Goal: Information Seeking & Learning: Find specific fact

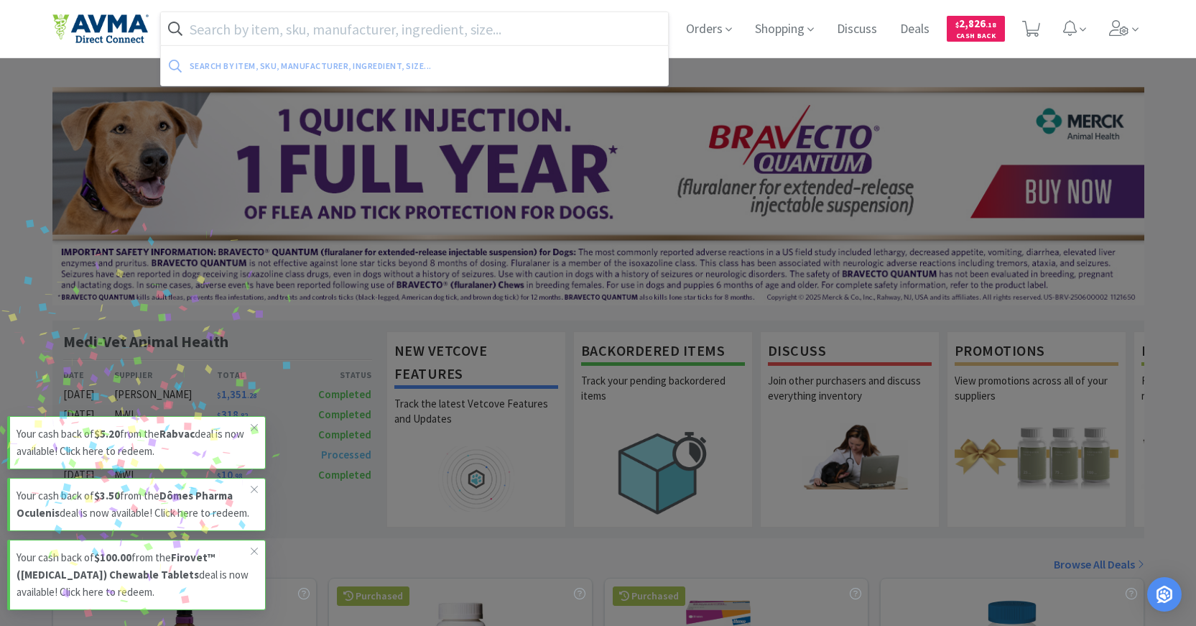
drag, startPoint x: 529, startPoint y: 29, endPoint x: 590, endPoint y: 37, distance: 62.3
click at [529, 29] on input "text" at bounding box center [415, 28] width 508 height 33
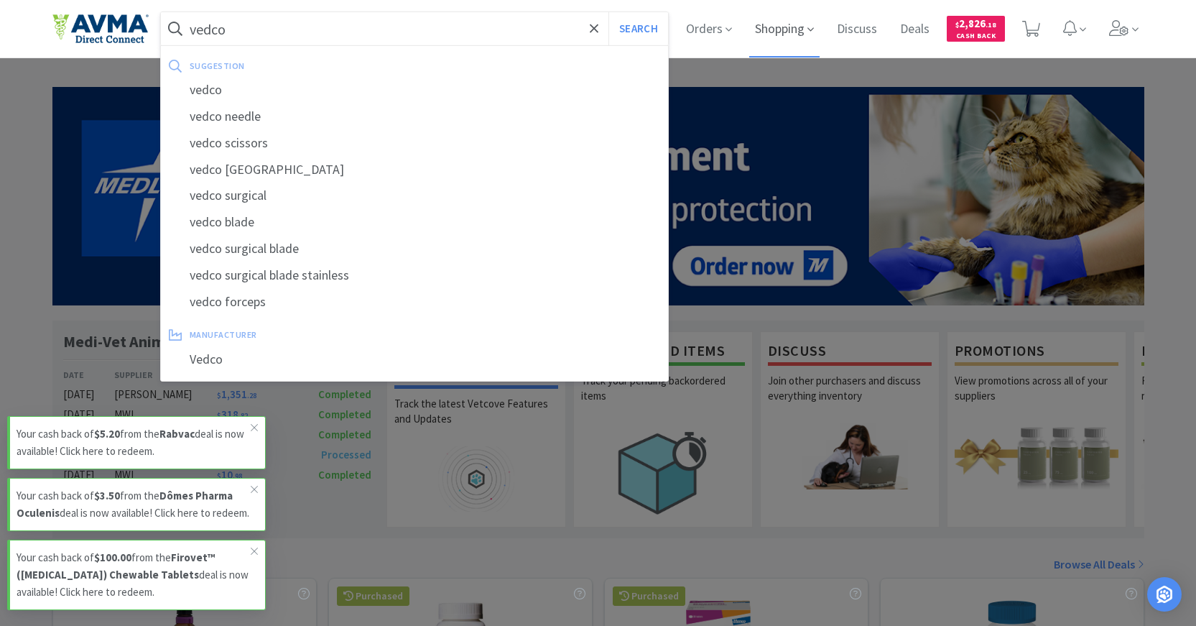
type input "vedco"
click at [608, 12] on button "Search" at bounding box center [638, 28] width 60 height 33
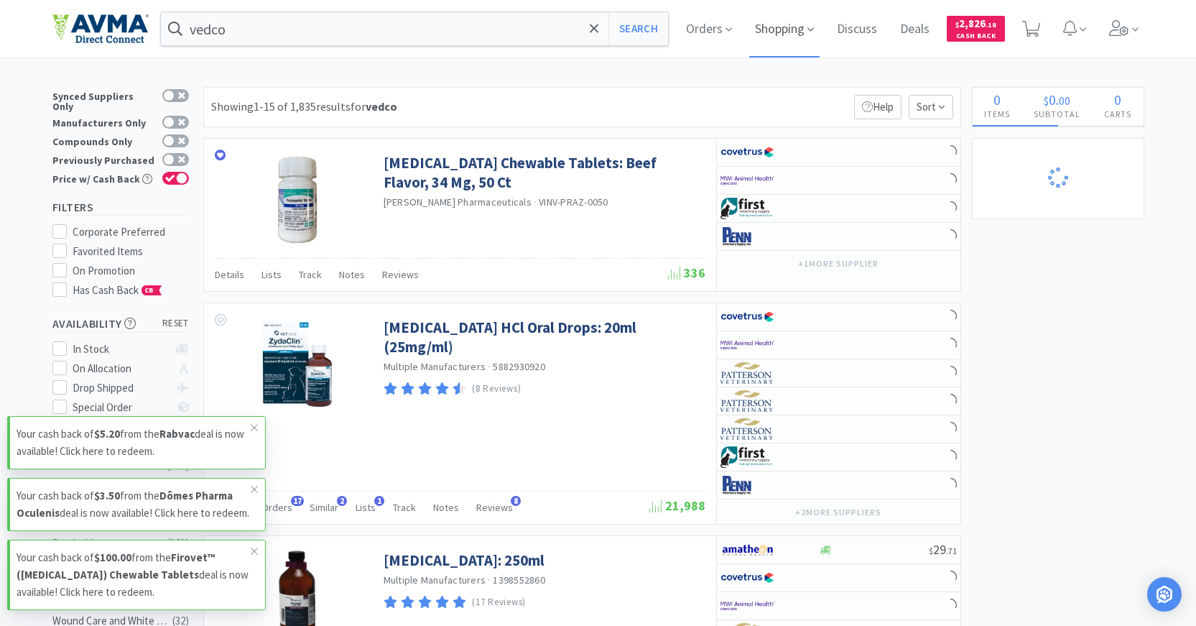
select select "1"
select select "6"
select select "2"
select select "1"
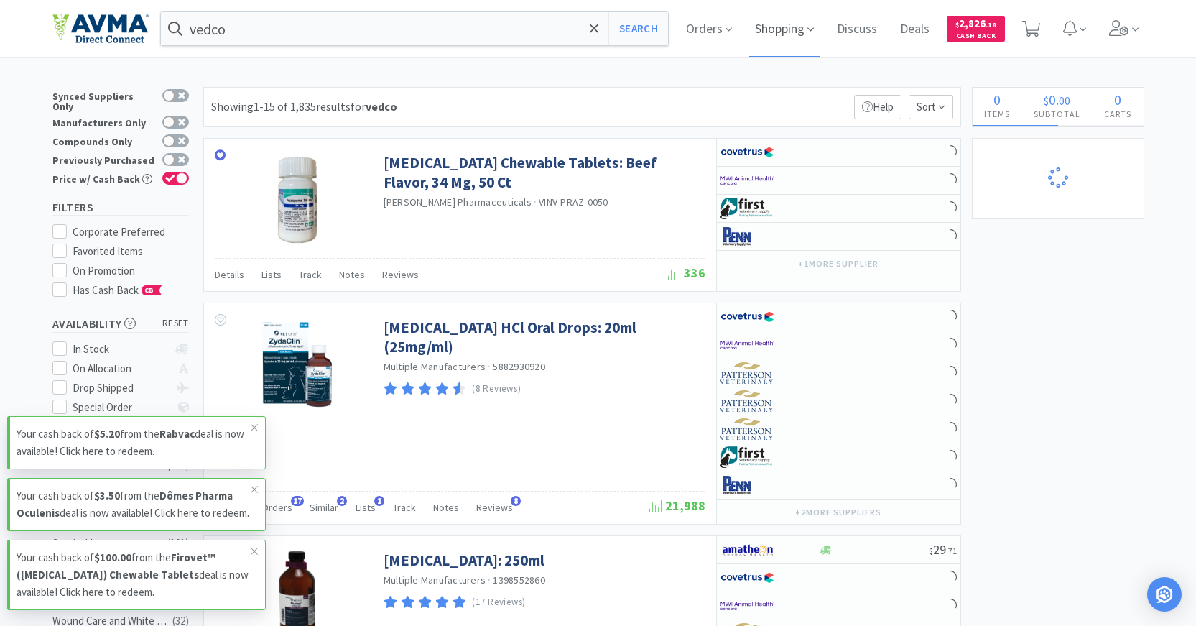
select select "1"
select select "3"
select select "1"
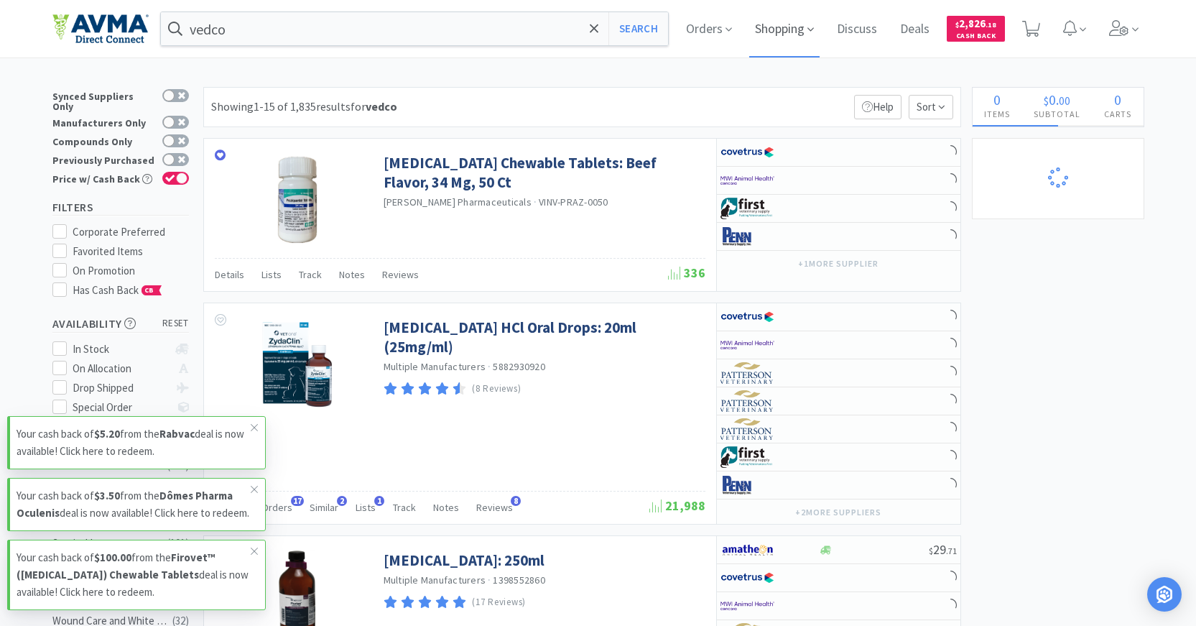
select select "2"
select select "1"
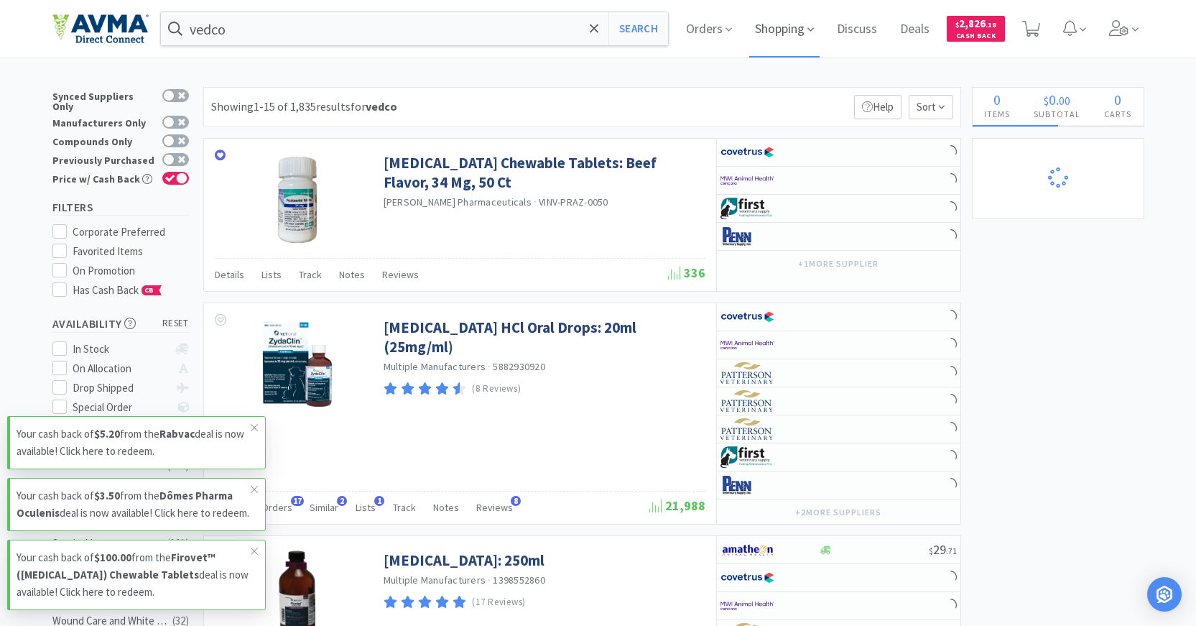
select select "5"
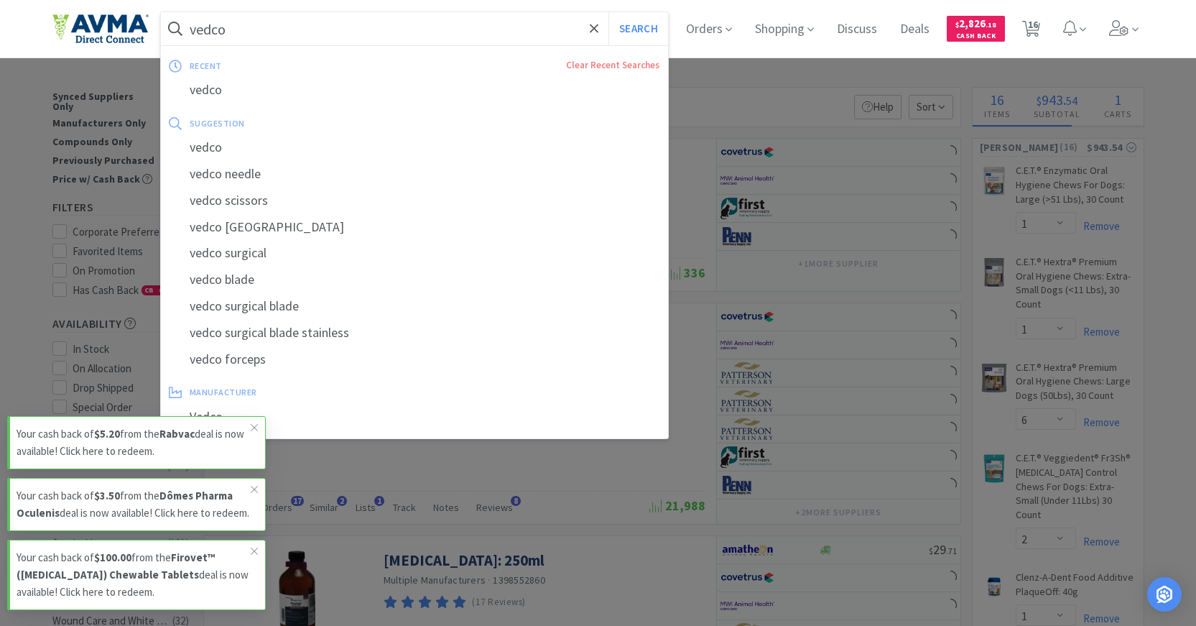
click at [526, 20] on input "vedco" at bounding box center [415, 28] width 508 height 33
click at [396, 11] on div "vedco Search recent Clear Recent Searches vedco suggestion vedco vedco needle v…" at bounding box center [598, 28] width 1092 height 57
click at [379, 22] on input "vedco" at bounding box center [415, 28] width 508 height 33
click at [377, 21] on input "vedco" at bounding box center [415, 28] width 508 height 33
click at [377, 20] on input "vedco" at bounding box center [415, 28] width 508 height 33
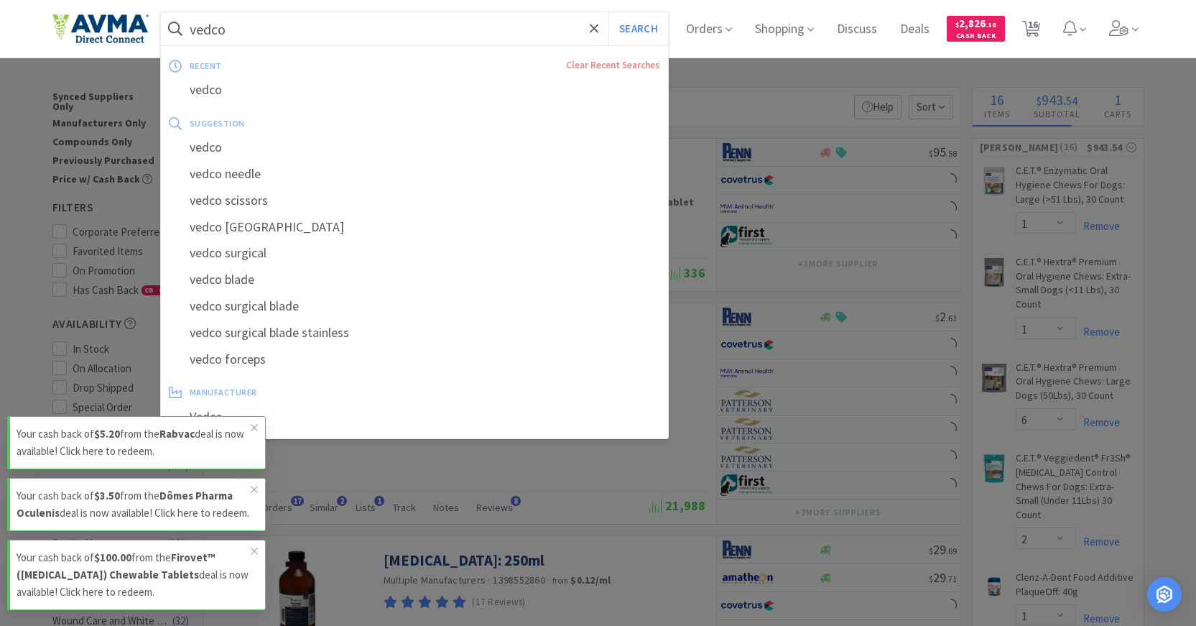
type input "vedco"
select select "1"
select select "2"
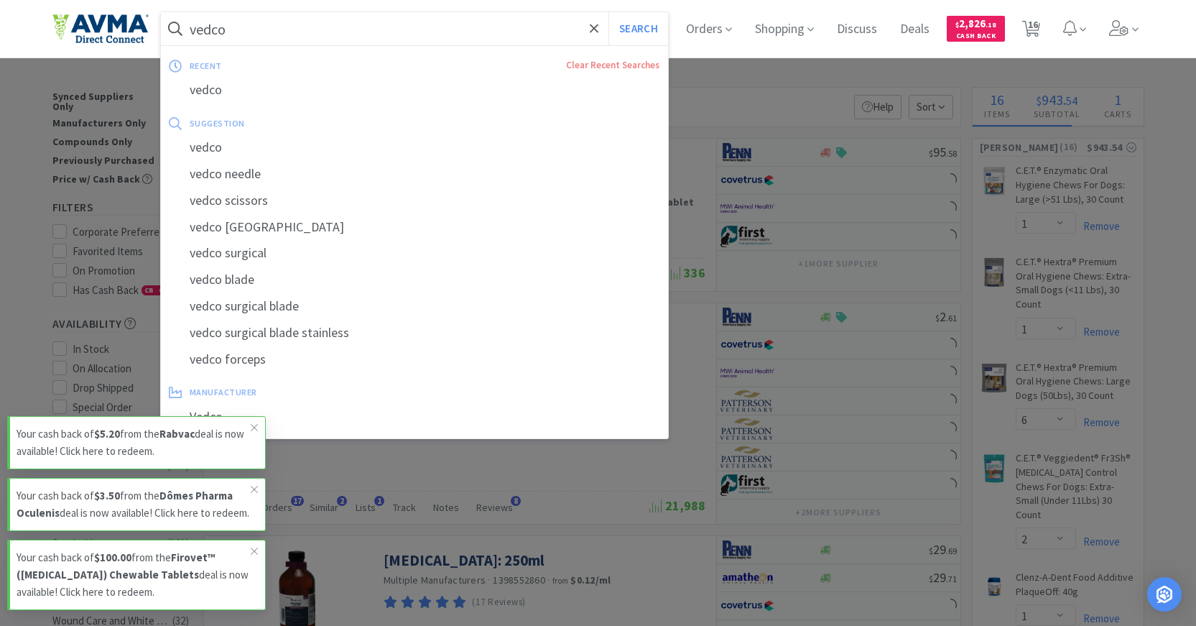
select select "1"
select select "2"
select select "5"
select select "1"
select select "8"
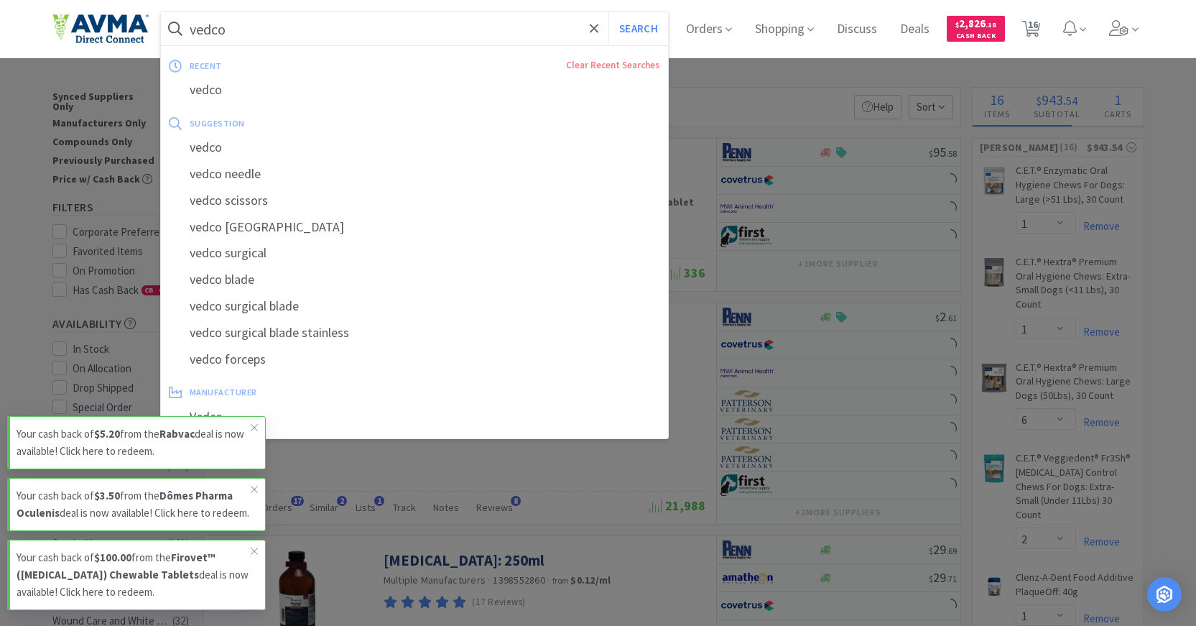
select select "5"
select select "2"
select select "1"
select select "12"
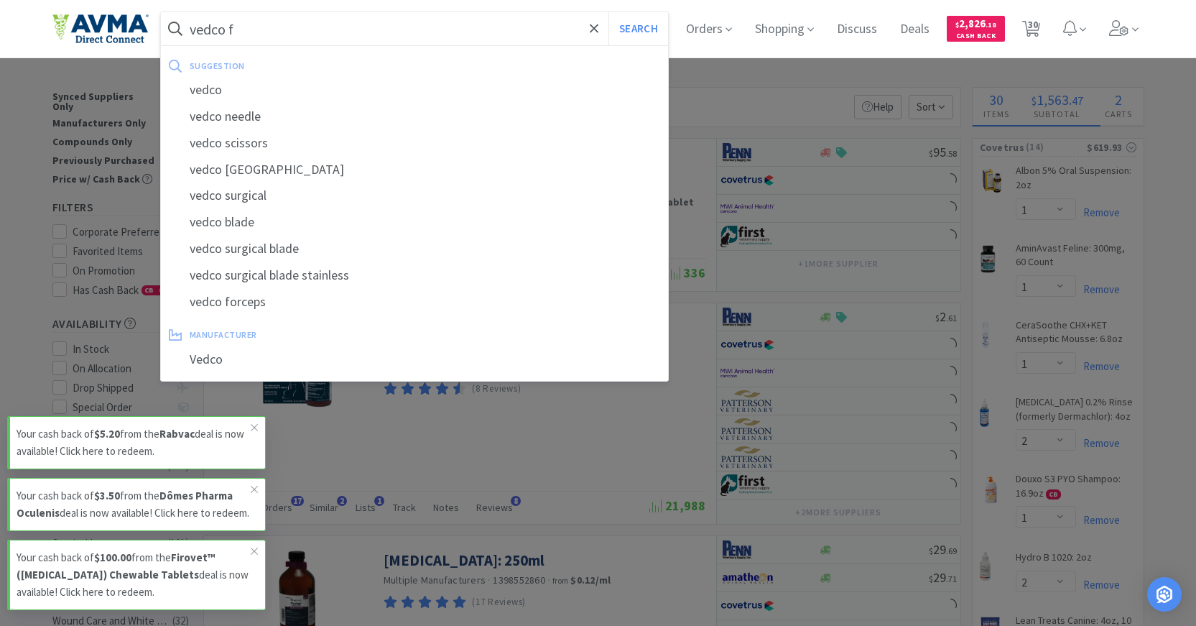
type input "vedco fr"
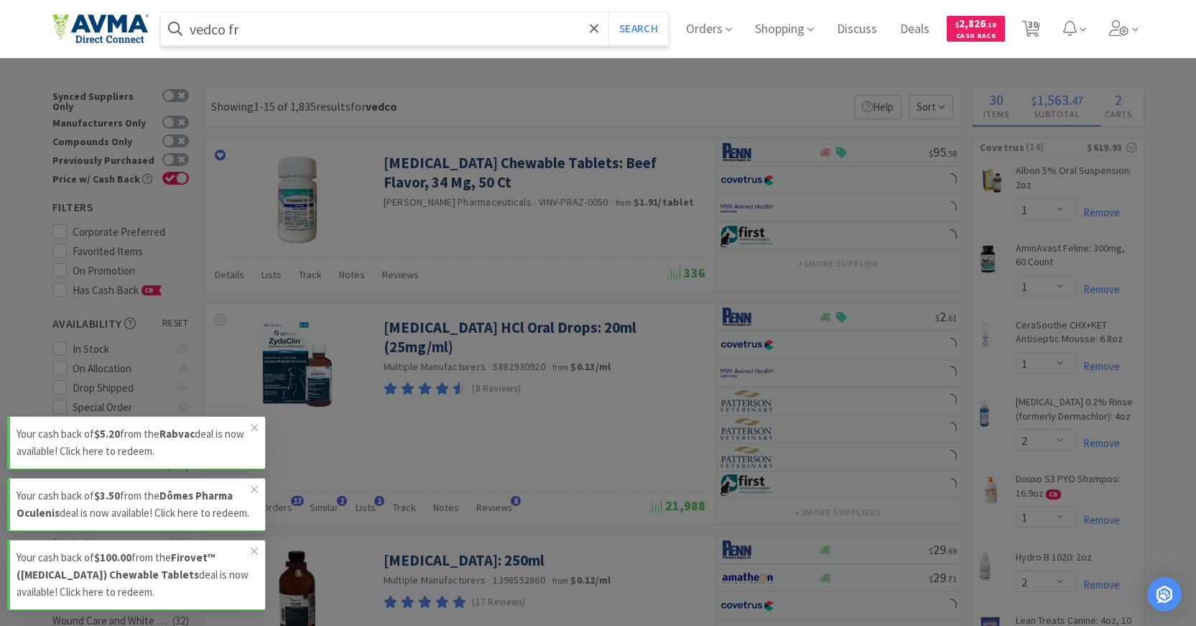
select select "1"
select select "2"
select select "1"
select select "2"
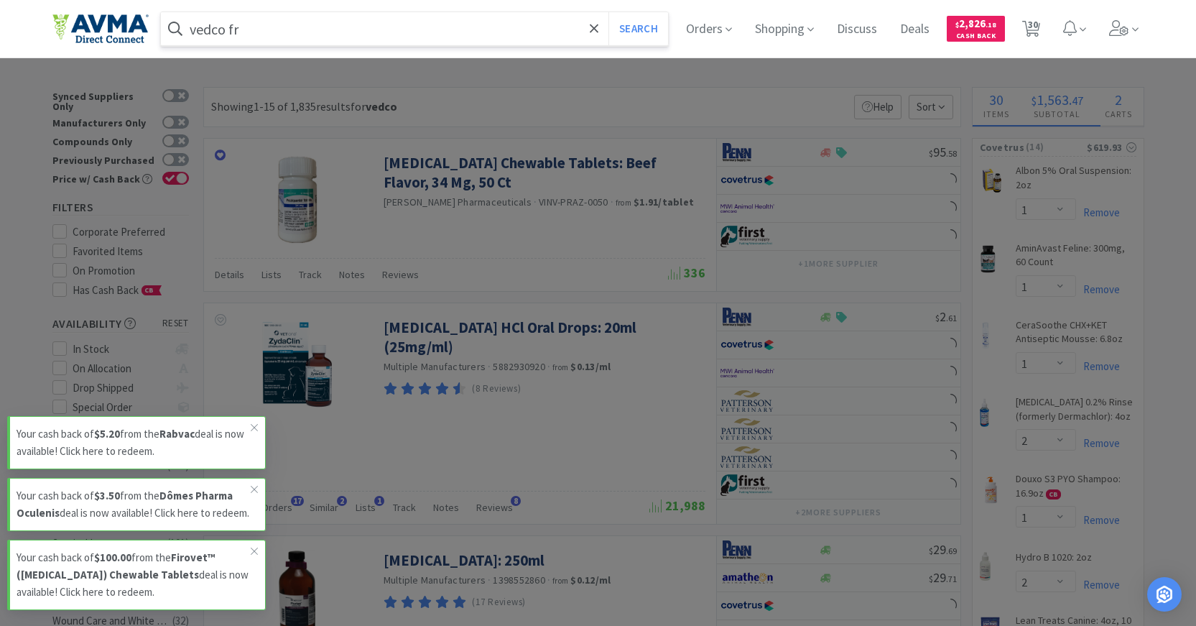
select select "1"
select select "4"
select select "1"
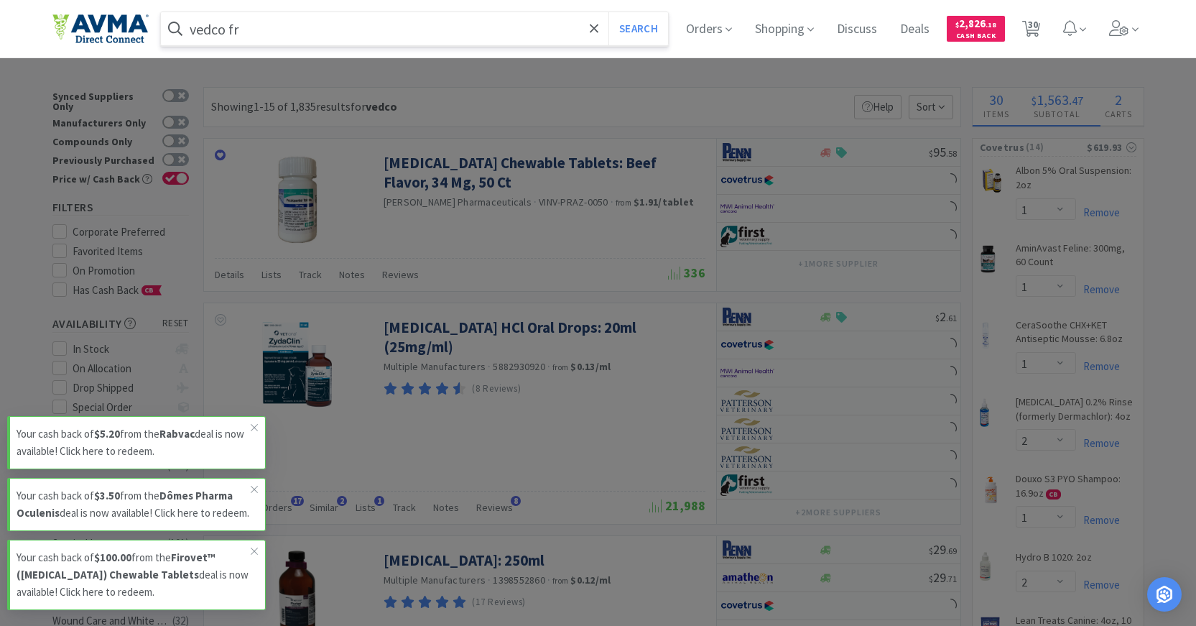
select select "15"
select select "1"
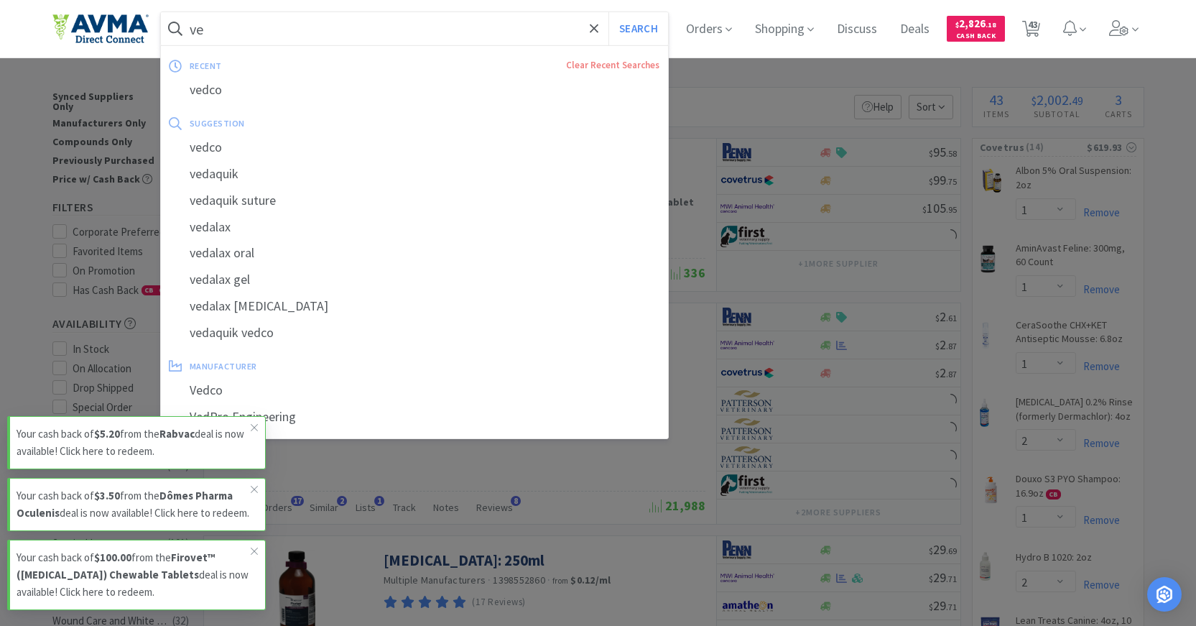
type input "v"
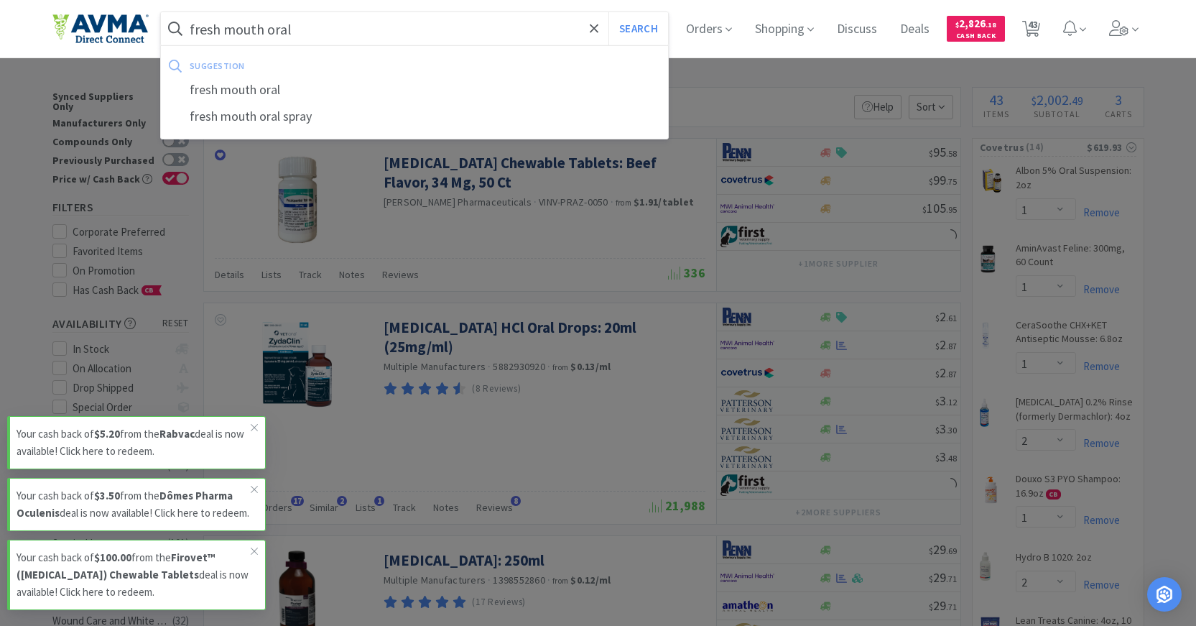
type input "fresh mouth oral"
click at [608, 12] on button "Search" at bounding box center [638, 28] width 60 height 33
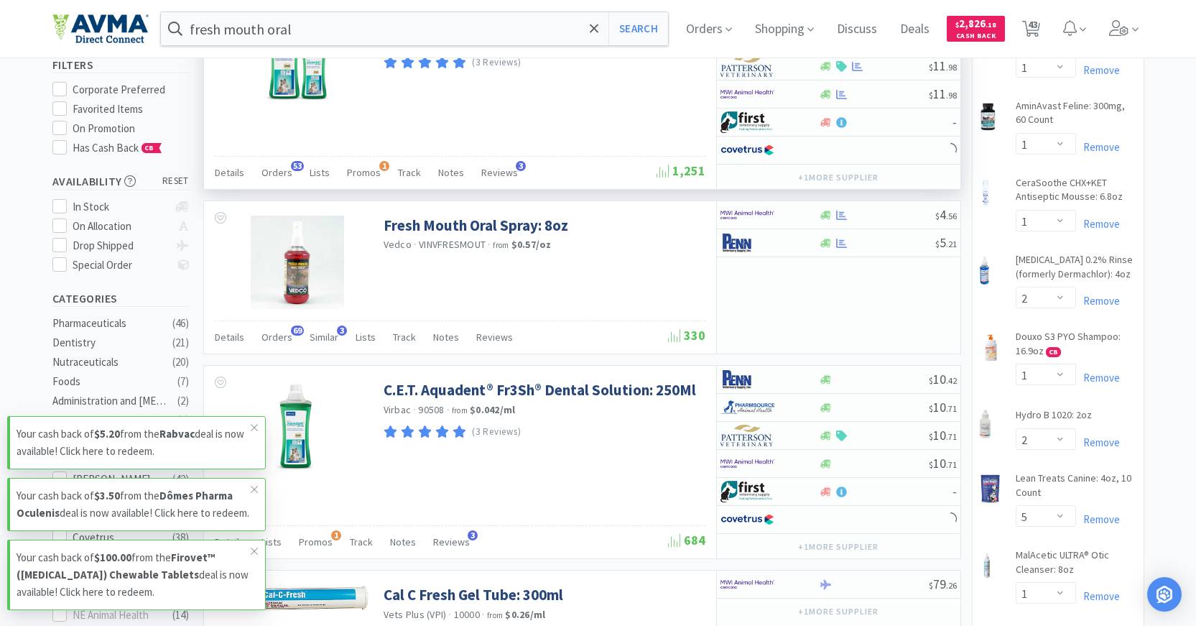
scroll to position [144, 0]
